Goal: Transaction & Acquisition: Book appointment/travel/reservation

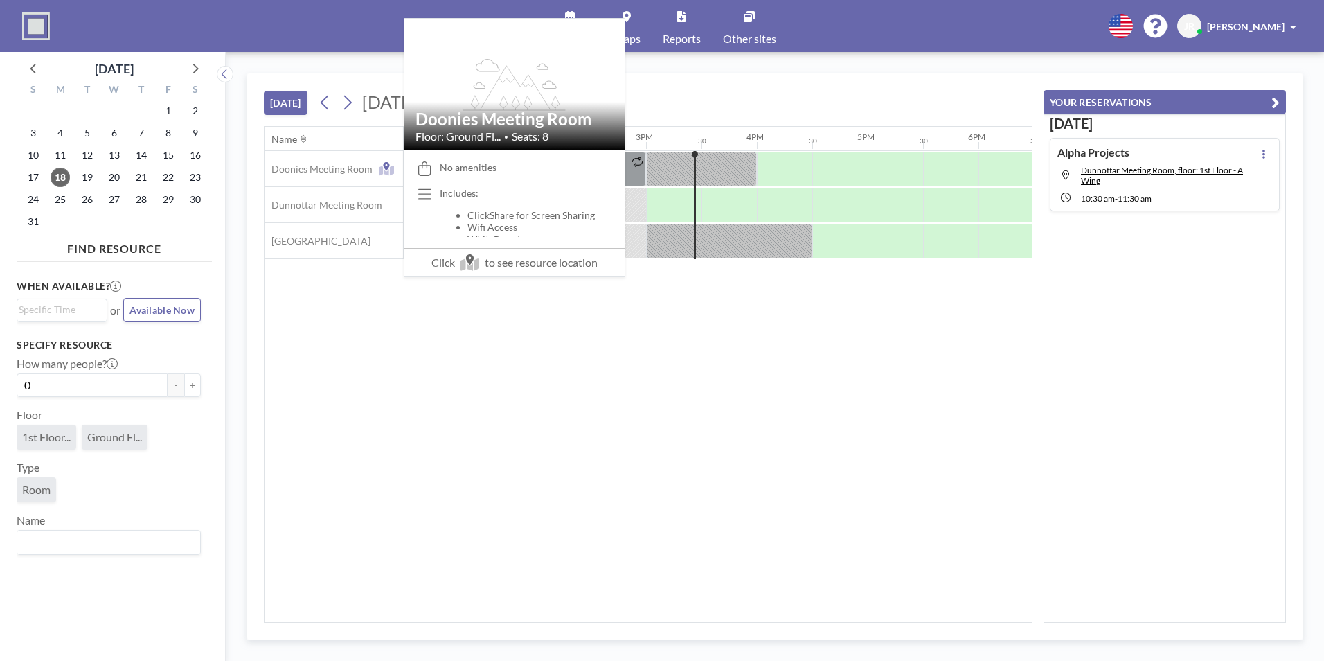
scroll to position [0, 1607]
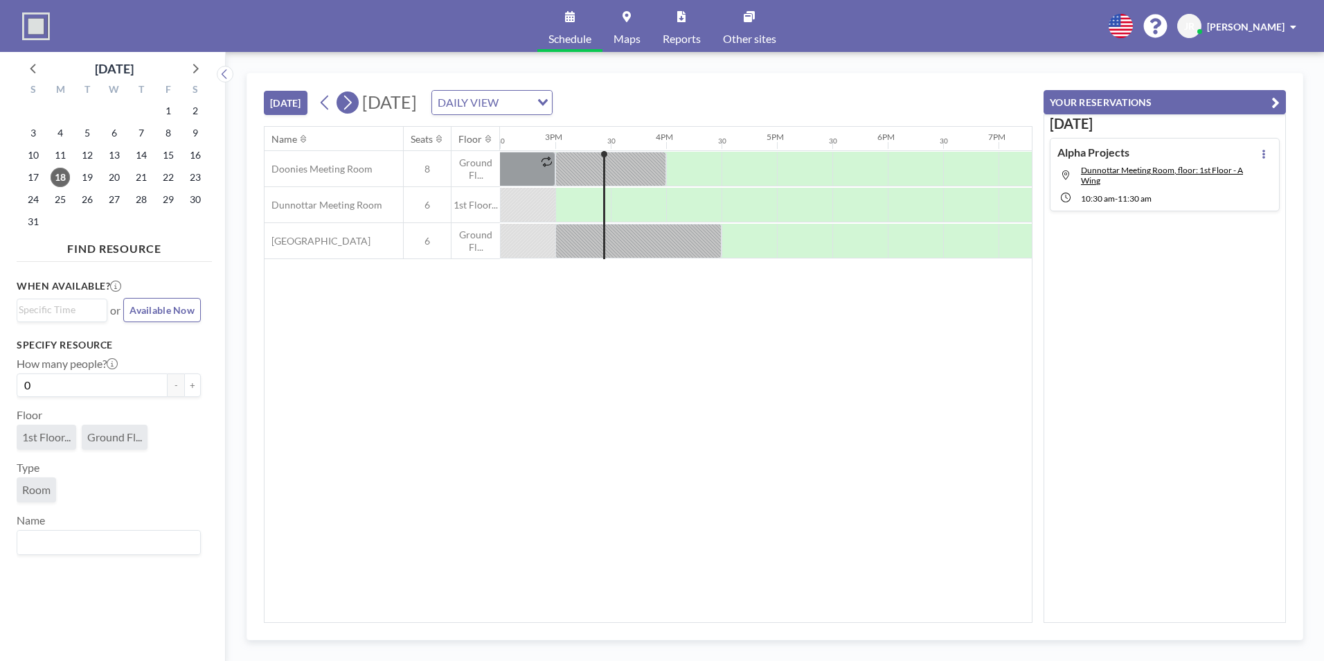
click at [354, 101] on icon at bounding box center [347, 102] width 13 height 21
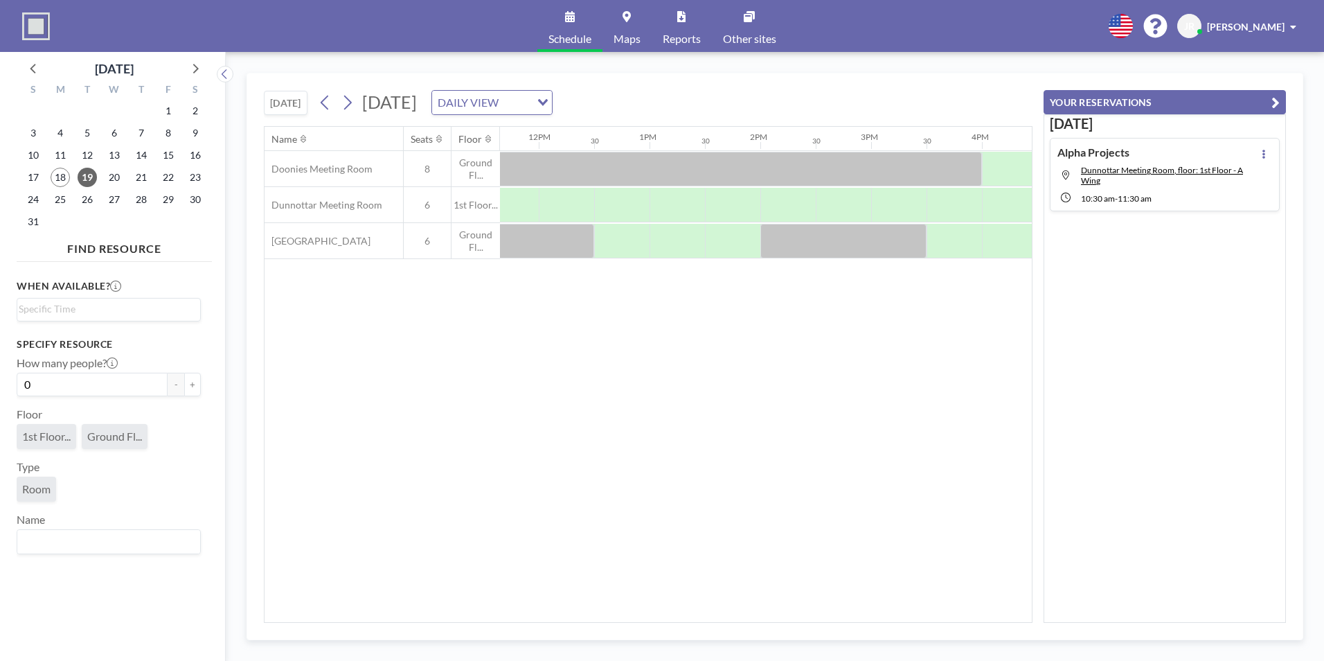
scroll to position [0, 1296]
click at [659, 209] on div at bounding box center [672, 205] width 55 height 35
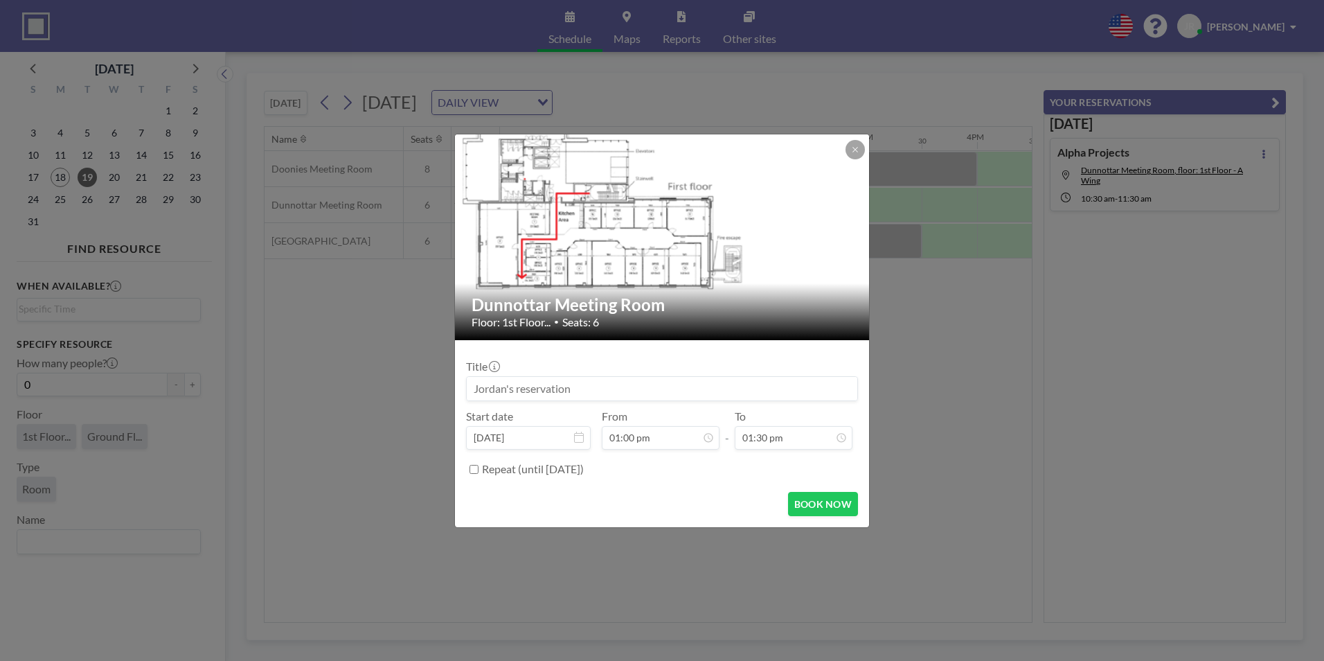
click at [528, 384] on input at bounding box center [662, 389] width 391 height 24
type input "a"
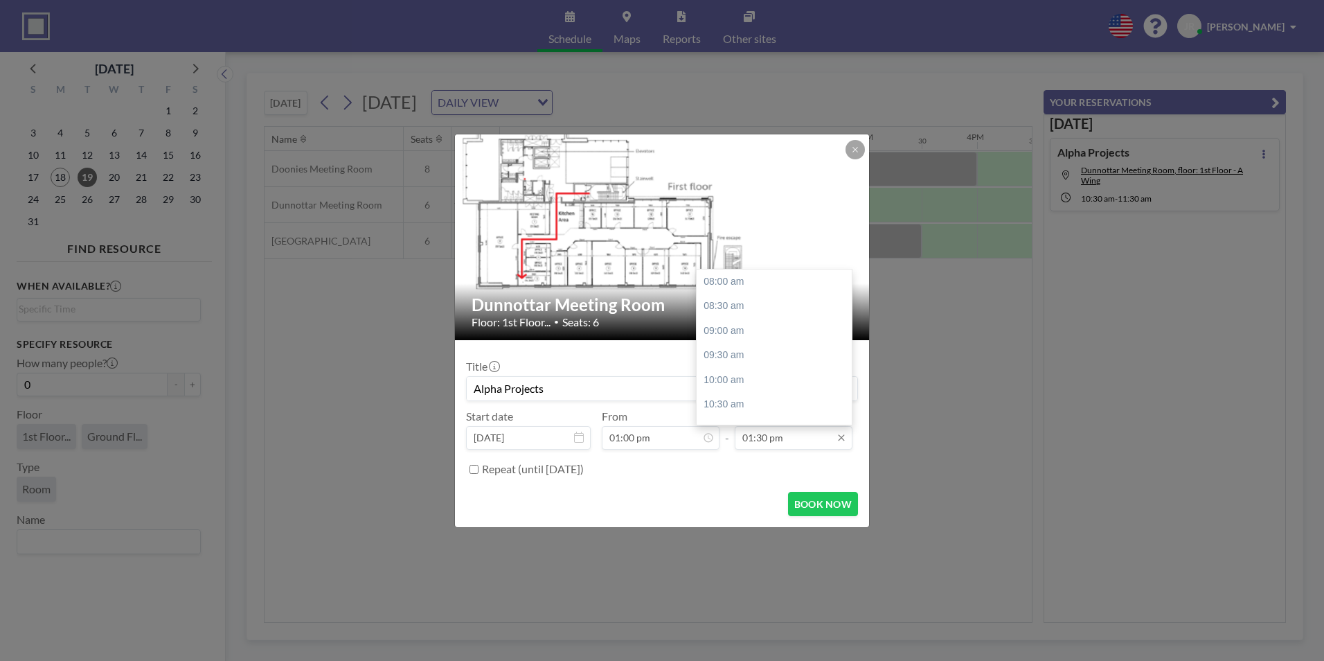
scroll to position [272, 0]
type input "Alpha Projects"
click at [730, 330] on div "02:30 pm" at bounding box center [778, 330] width 162 height 25
type input "02:30 pm"
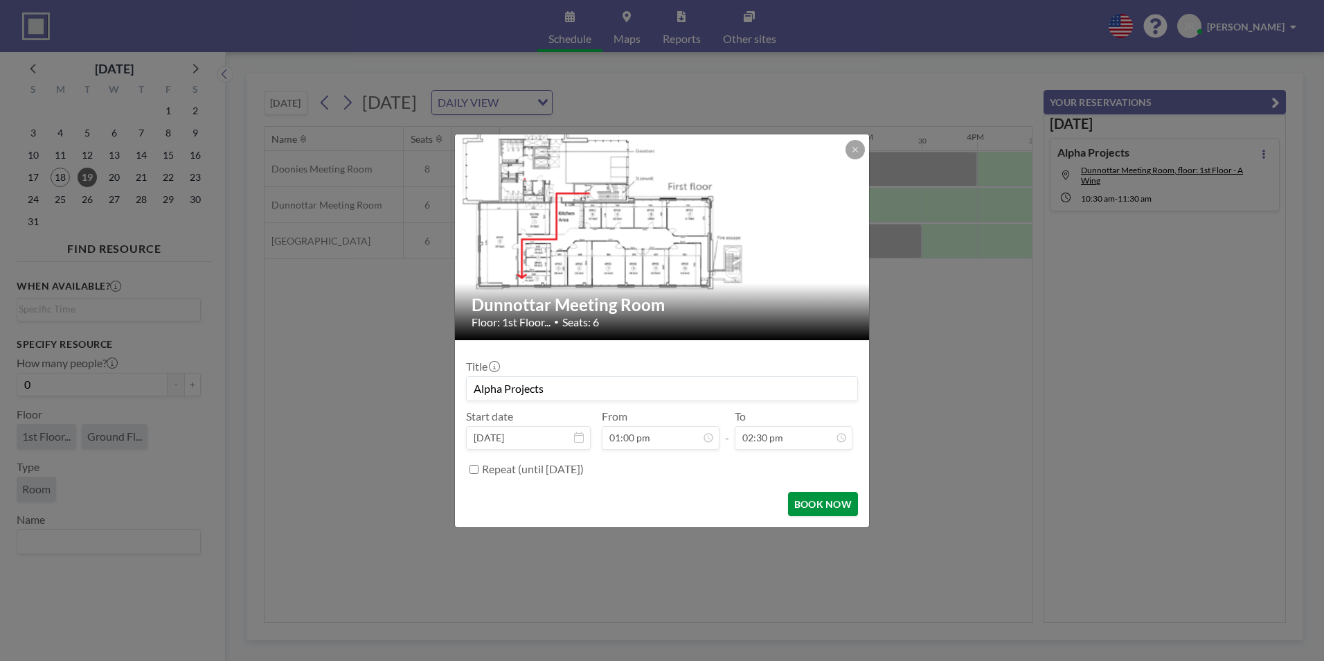
scroll to position [321, 0]
click at [811, 504] on button "BOOK NOW" at bounding box center [823, 504] width 70 height 24
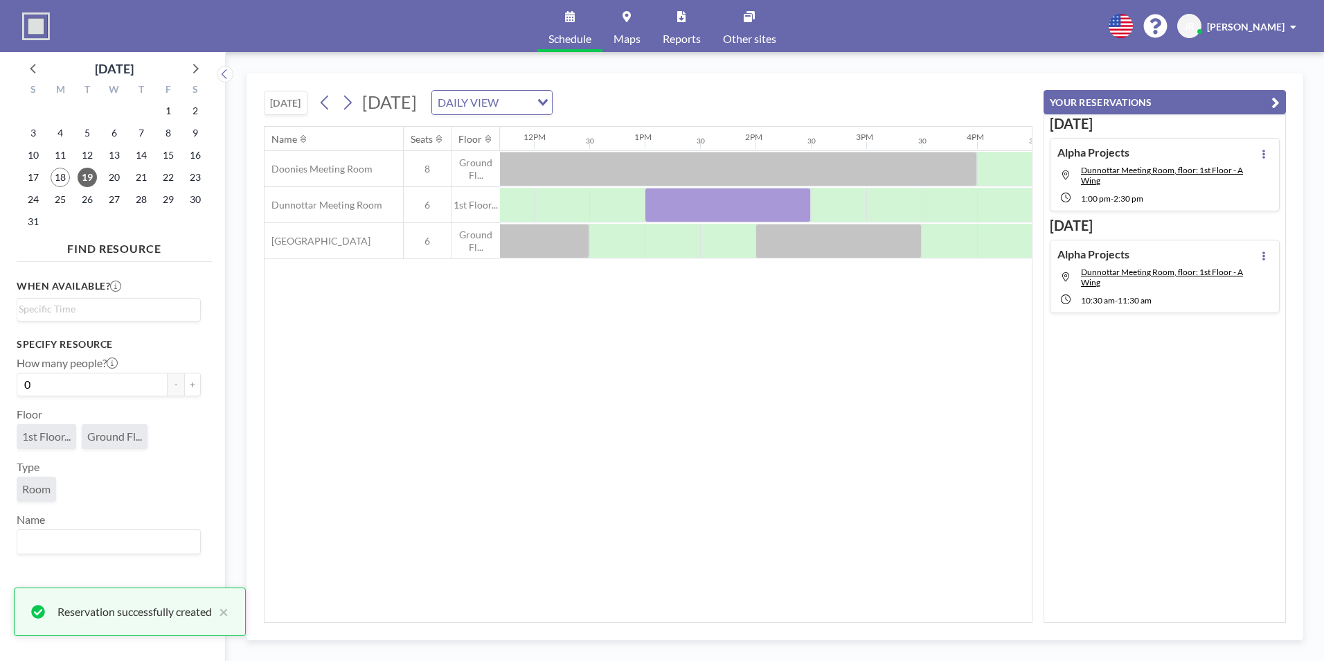
click at [232, 609] on div "Reservation successfully created ×" at bounding box center [130, 611] width 232 height 48
click at [229, 610] on button "×" at bounding box center [220, 611] width 17 height 17
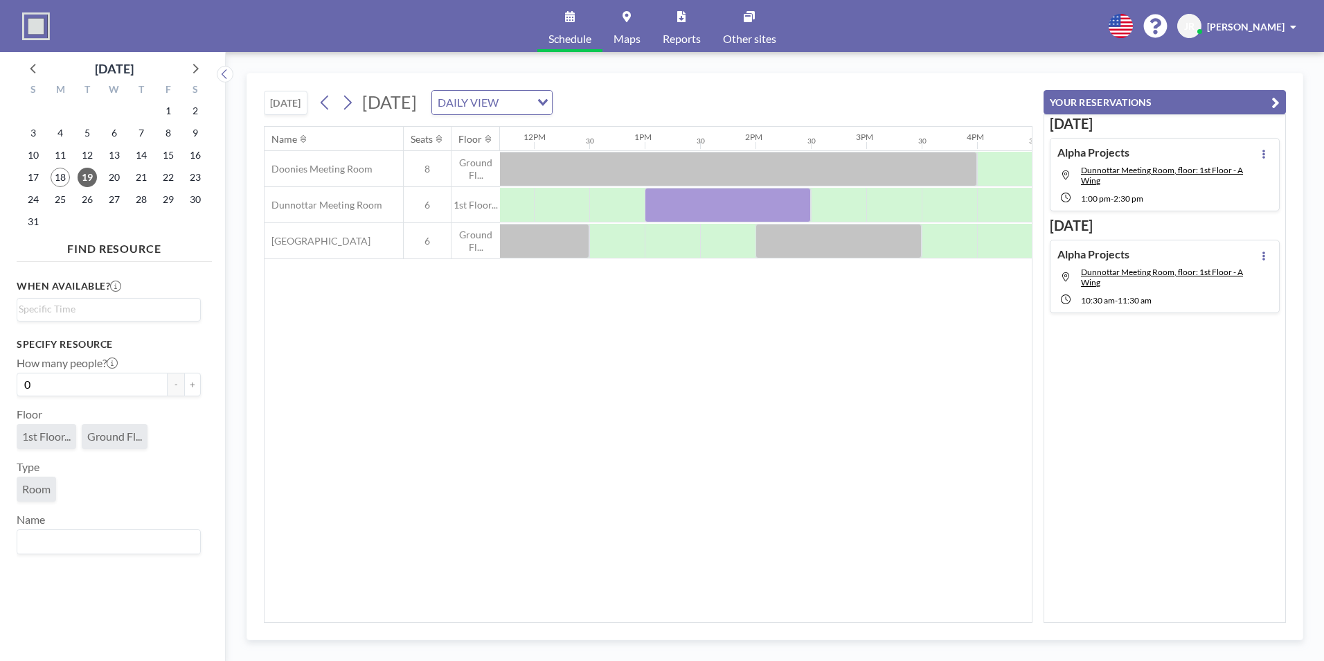
click at [538, 341] on div "Name Seats Floor 12AM 30 1AM 30 2AM 30 3AM 30 4AM 30 5AM 30 6AM 30 7AM 30 8AM 3…" at bounding box center [648, 374] width 767 height 495
